Goal: Navigation & Orientation: Find specific page/section

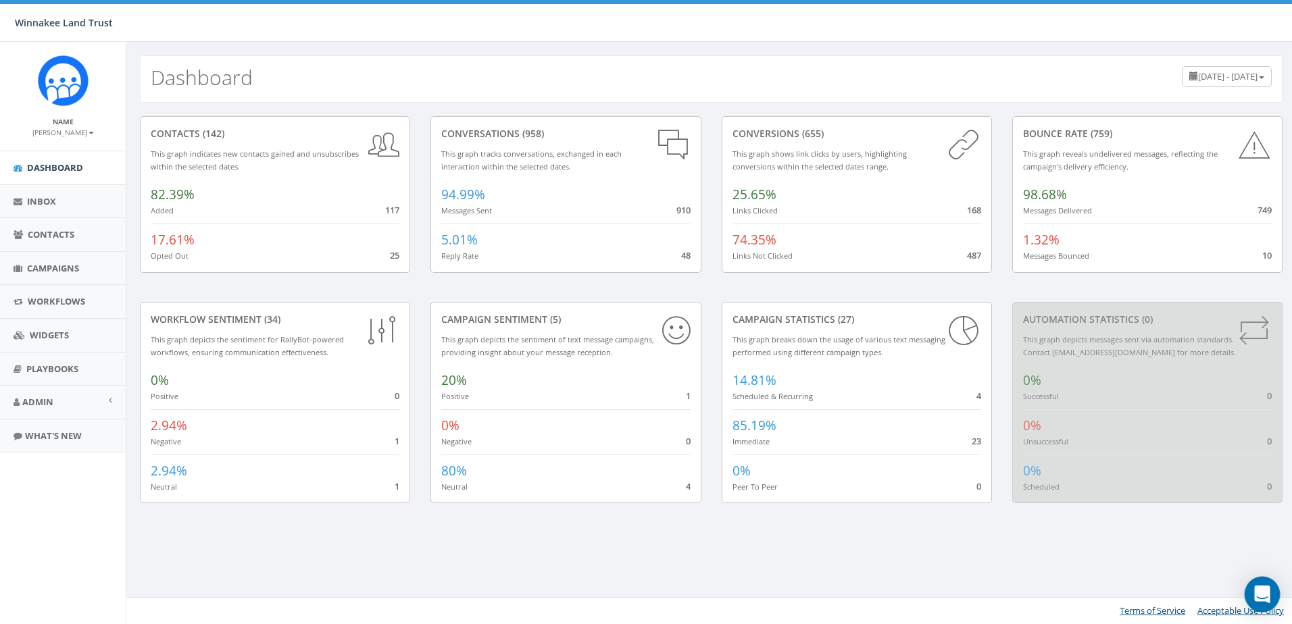
click at [1264, 598] on icon "Open Intercom Messenger" at bounding box center [1262, 595] width 18 height 18
